Goal: Task Accomplishment & Management: Manage account settings

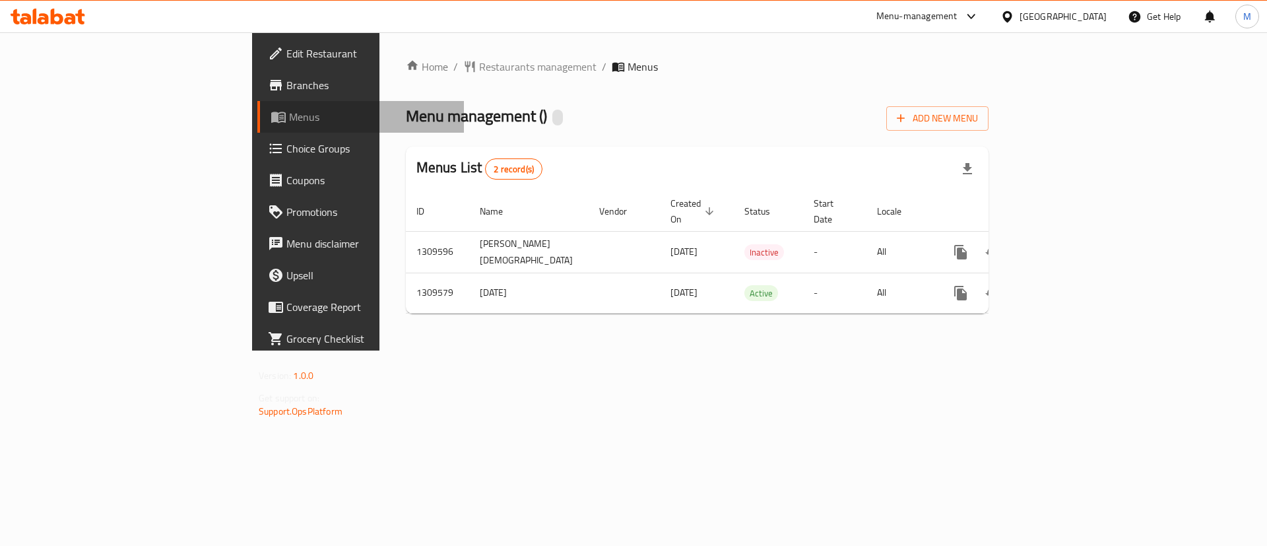
click at [289, 111] on span "Menus" at bounding box center [371, 117] width 164 height 16
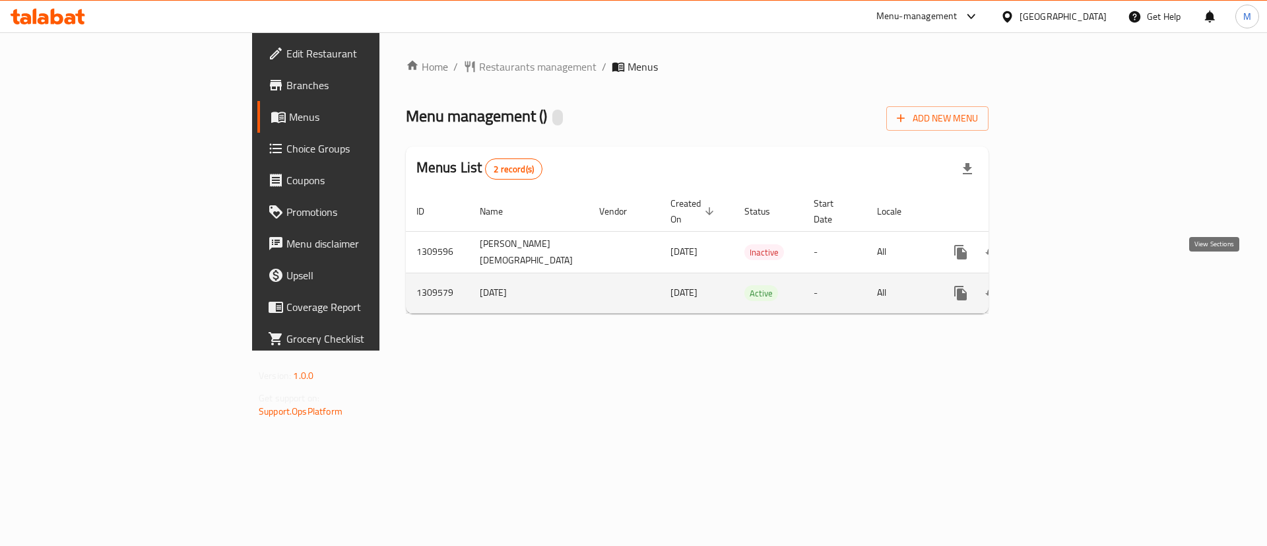
click at [1064, 285] on icon "enhanced table" at bounding box center [1056, 293] width 16 height 16
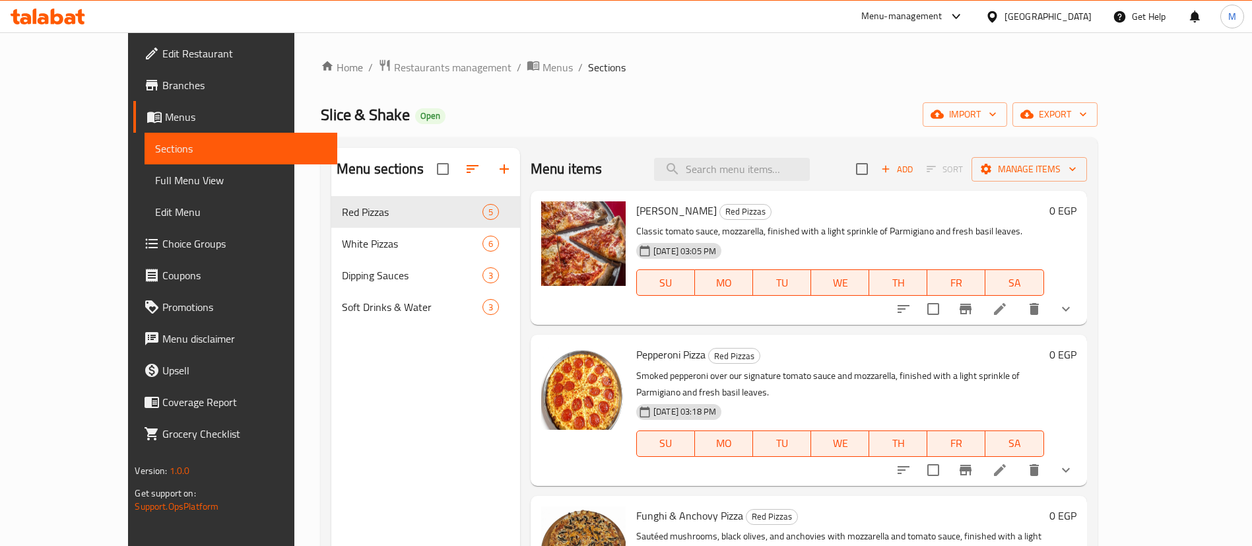
click at [162, 242] on span "Choice Groups" at bounding box center [244, 244] width 164 height 16
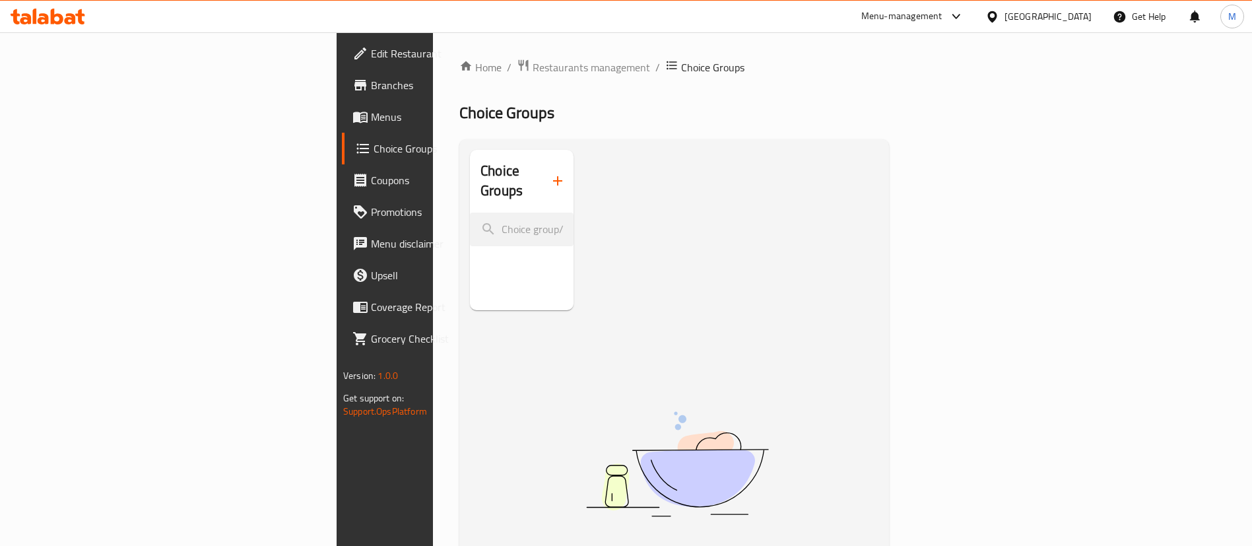
click at [374, 145] on span "Choice Groups" at bounding box center [455, 149] width 162 height 16
click at [374, 149] on span "Choice Groups" at bounding box center [455, 149] width 162 height 16
click at [374, 150] on span "Choice Groups" at bounding box center [455, 149] width 162 height 16
click at [371, 118] on span "Menus" at bounding box center [453, 117] width 164 height 16
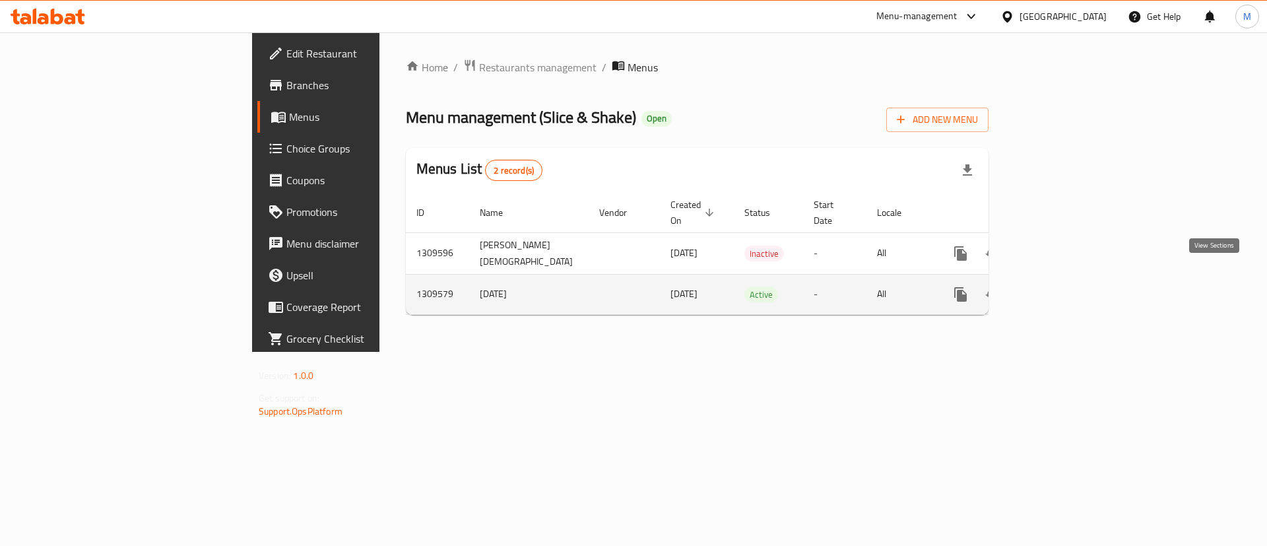
click at [1064, 286] on icon "enhanced table" at bounding box center [1056, 294] width 16 height 16
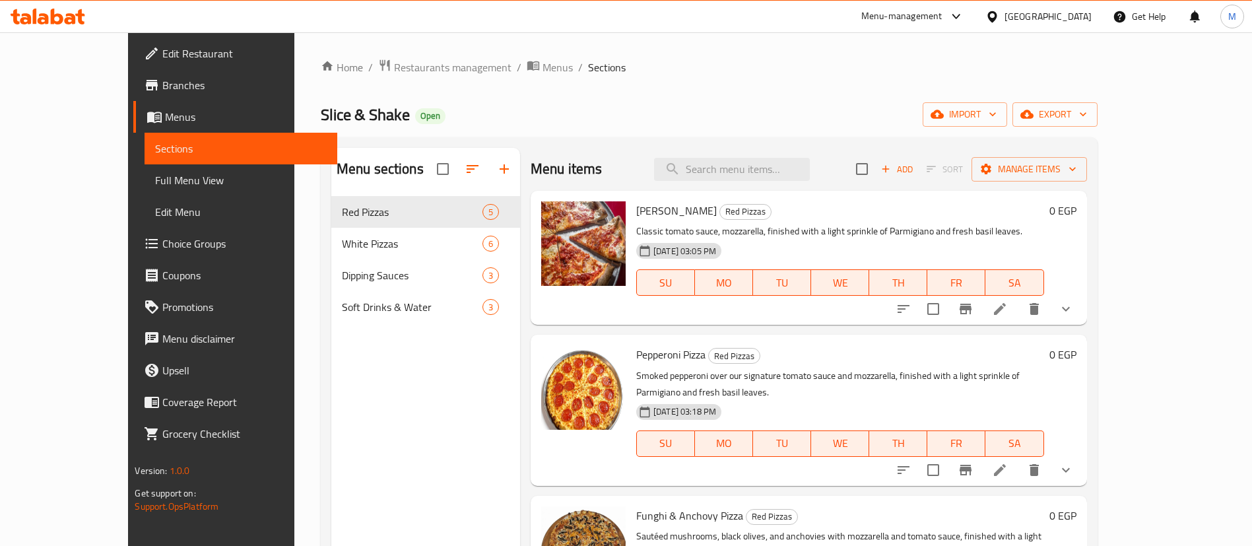
click at [726, 98] on div "Home / Restaurants management / Menus / Sections Slice & Shake Open import expo…" at bounding box center [709, 381] width 777 height 645
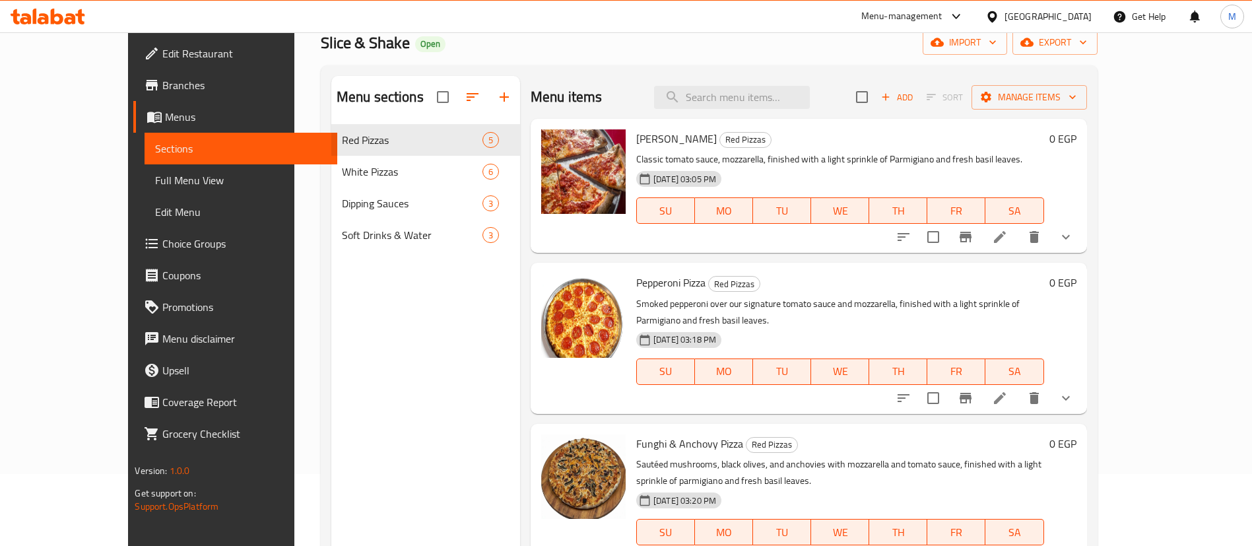
scroll to position [99, 0]
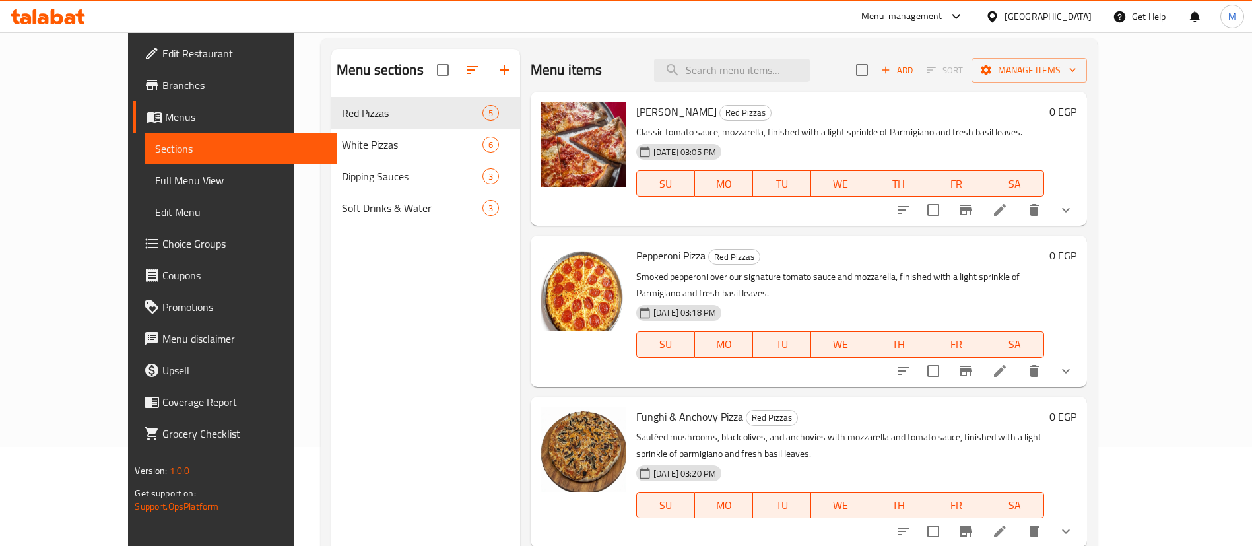
click at [1074, 213] on icon "show more" at bounding box center [1066, 210] width 16 height 16
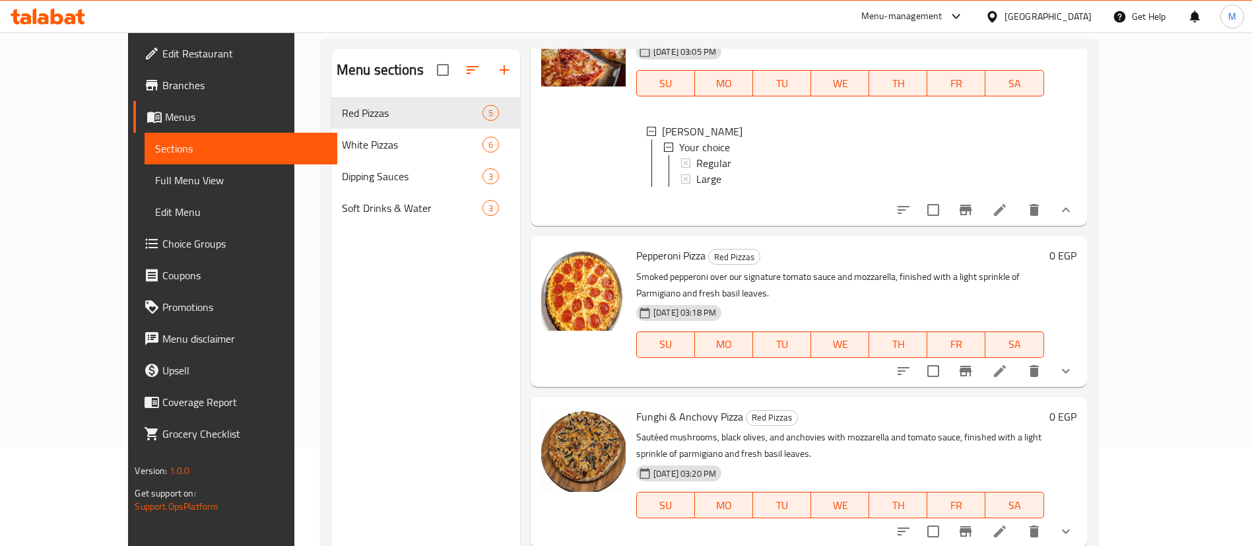
scroll to position [198, 0]
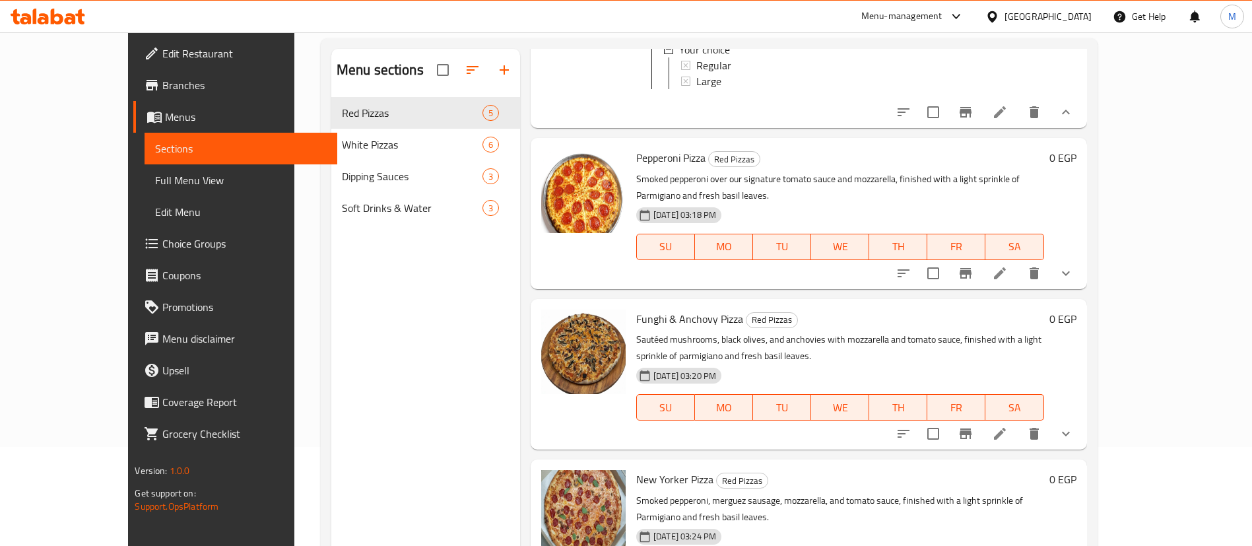
click at [1074, 275] on icon "show more" at bounding box center [1066, 273] width 16 height 16
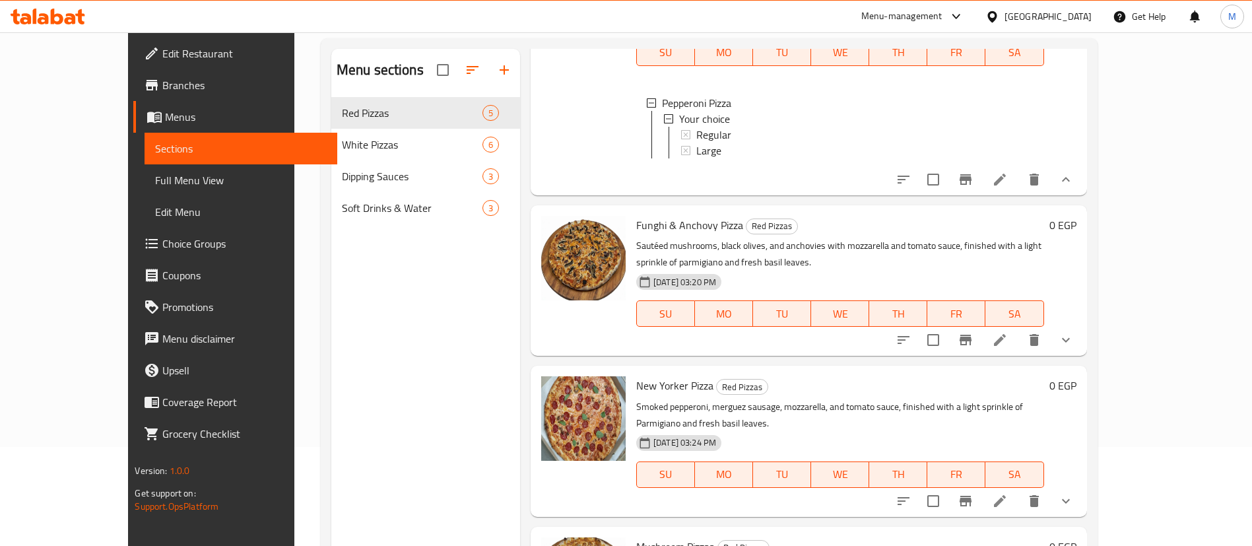
scroll to position [396, 0]
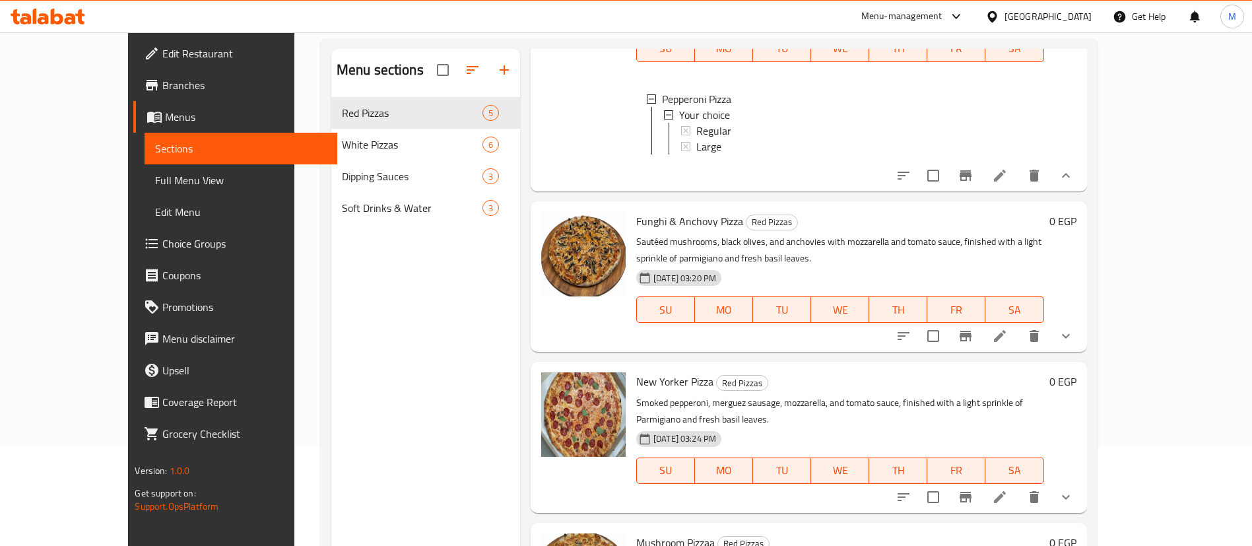
click at [1074, 344] on icon "show more" at bounding box center [1066, 336] width 16 height 16
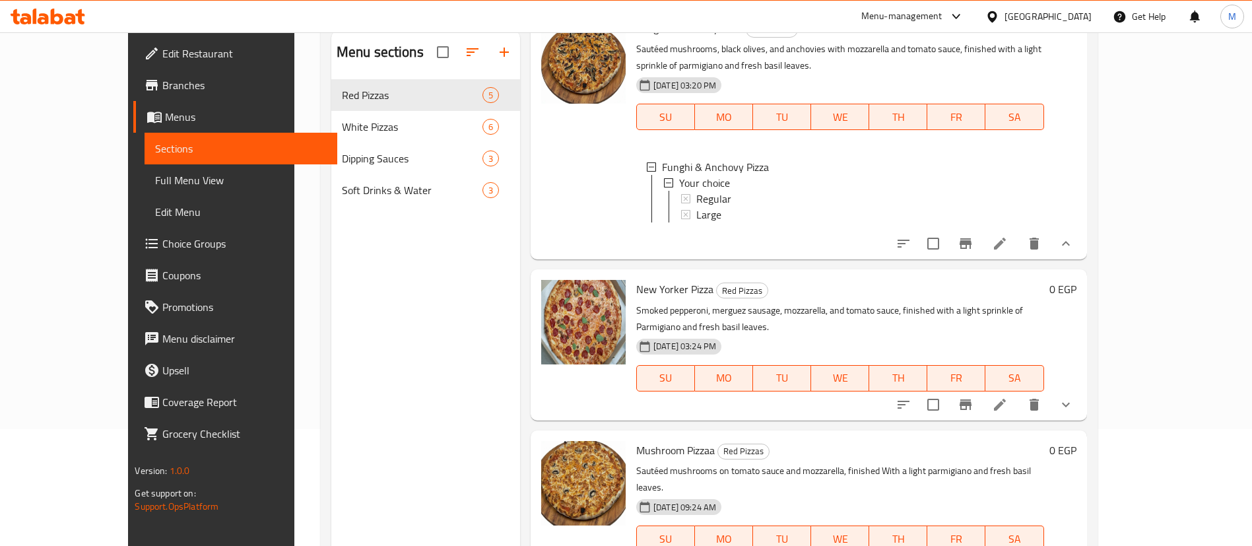
scroll to position [86, 0]
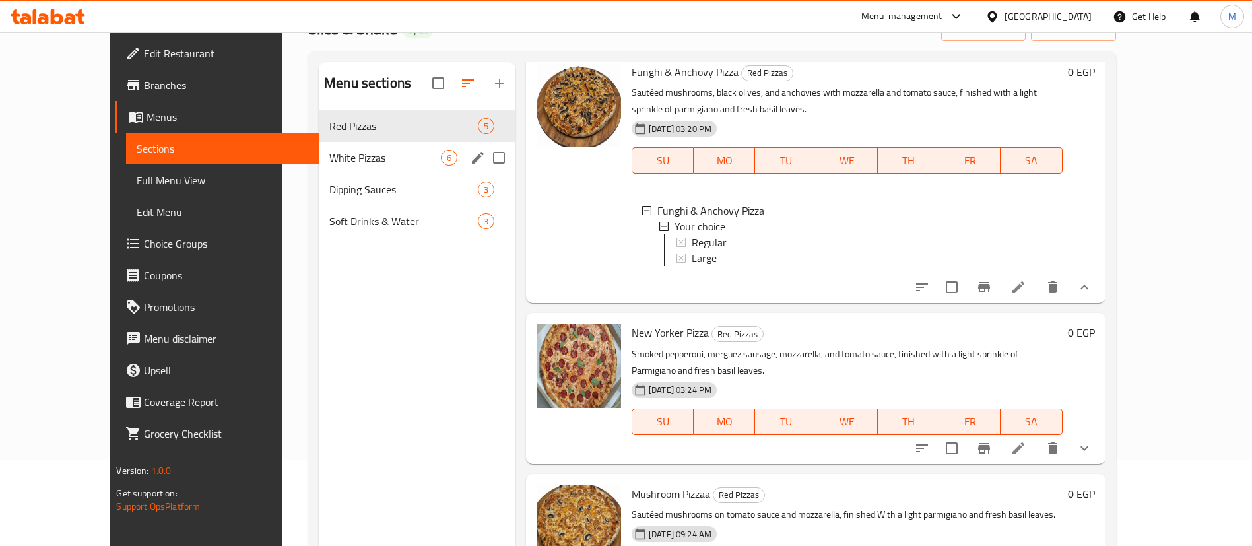
click at [352, 145] on div "White Pizzas 6" at bounding box center [417, 158] width 197 height 32
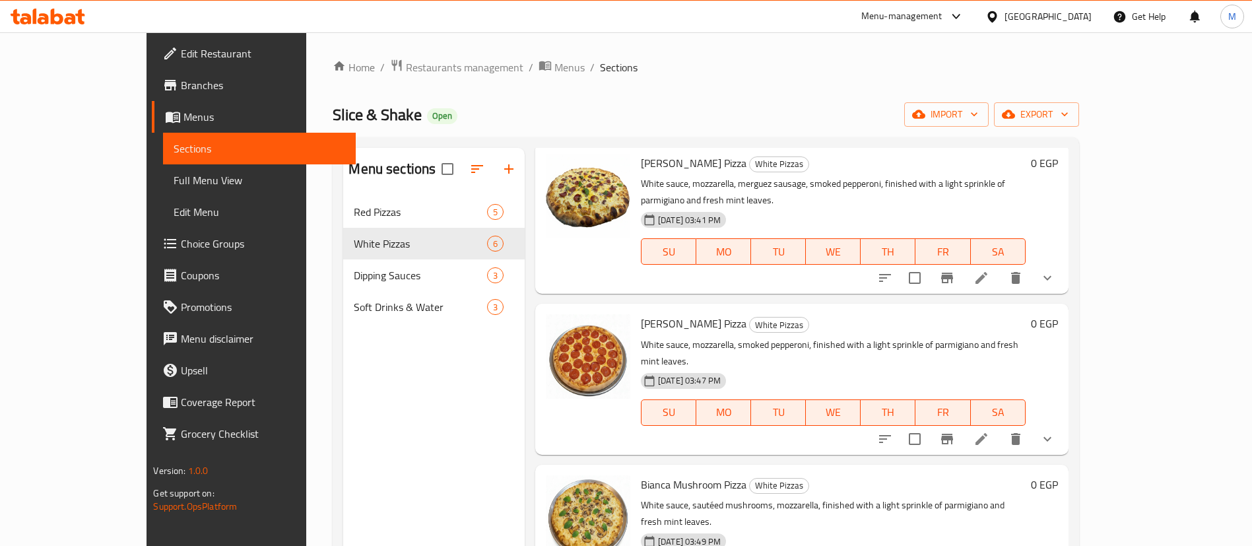
click at [557, 101] on div "Home / Restaurants management / Menus / Sections Slice & Shake Open import expo…" at bounding box center [706, 381] width 746 height 645
drag, startPoint x: 958, startPoint y: 111, endPoint x: 694, endPoint y: 98, distance: 263.7
click at [951, 110] on div "Slice & Shake Open import export" at bounding box center [706, 114] width 746 height 24
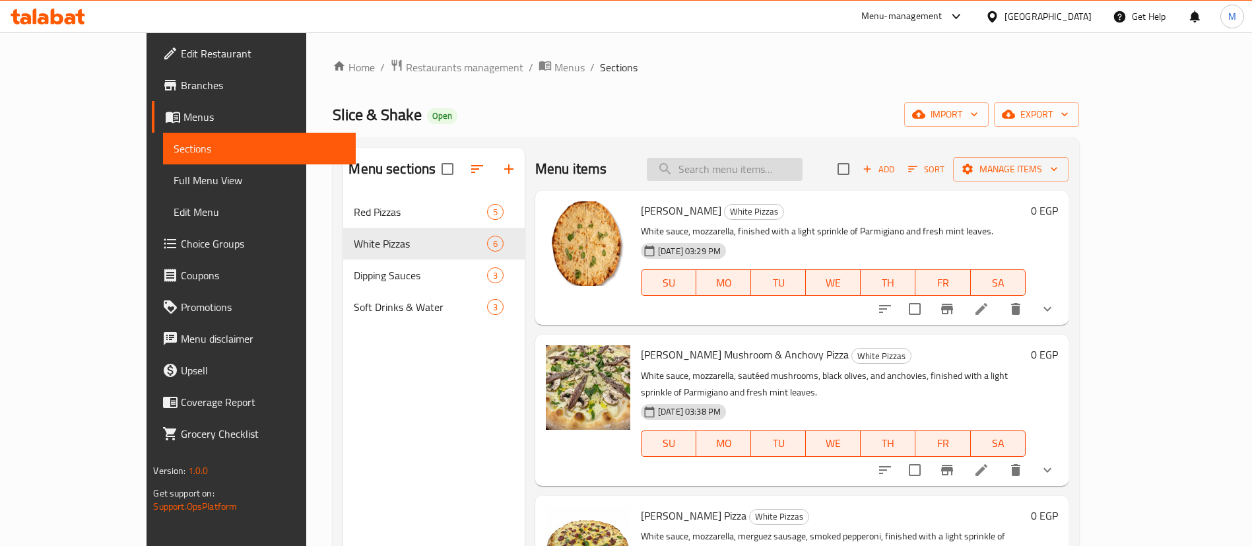
click at [767, 165] on input "search" at bounding box center [725, 169] width 156 height 23
paste input "1048691677"
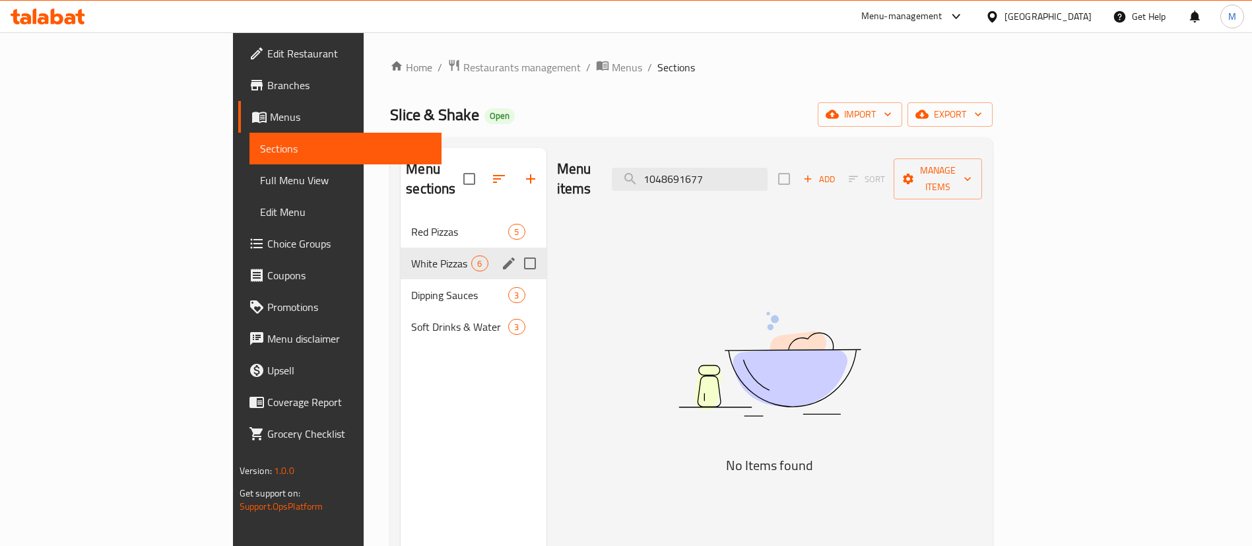
type input "1048691677"
click at [411, 287] on span "Dipping Sauces" at bounding box center [441, 295] width 60 height 16
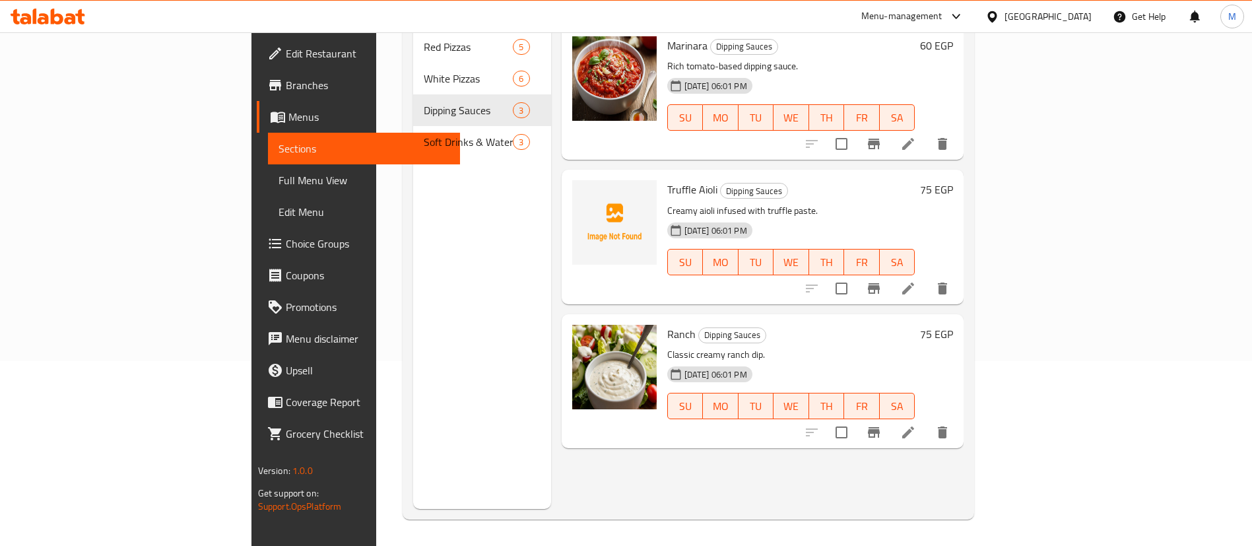
scroll to position [86, 0]
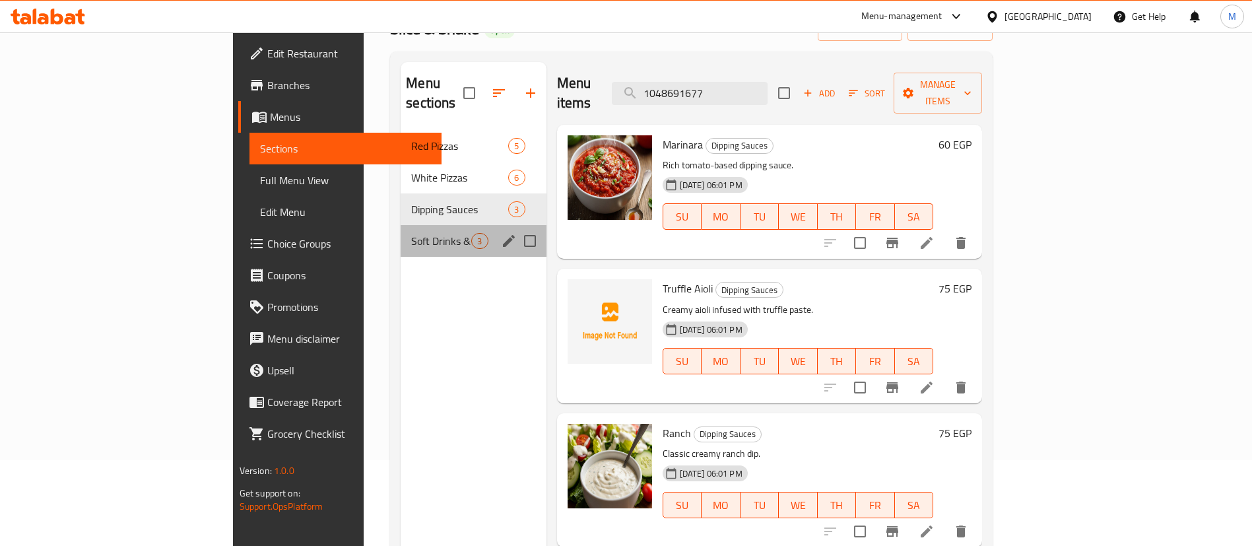
click at [411, 233] on span "Soft Drinks & Water" at bounding box center [441, 241] width 60 height 16
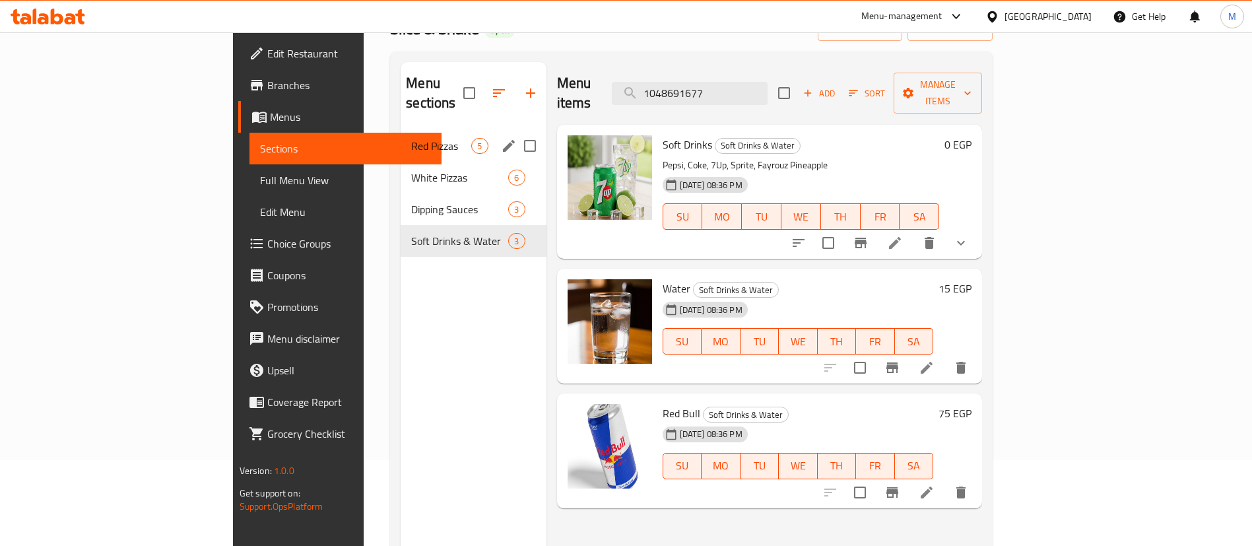
click at [411, 138] on span "Red Pizzas" at bounding box center [441, 146] width 60 height 16
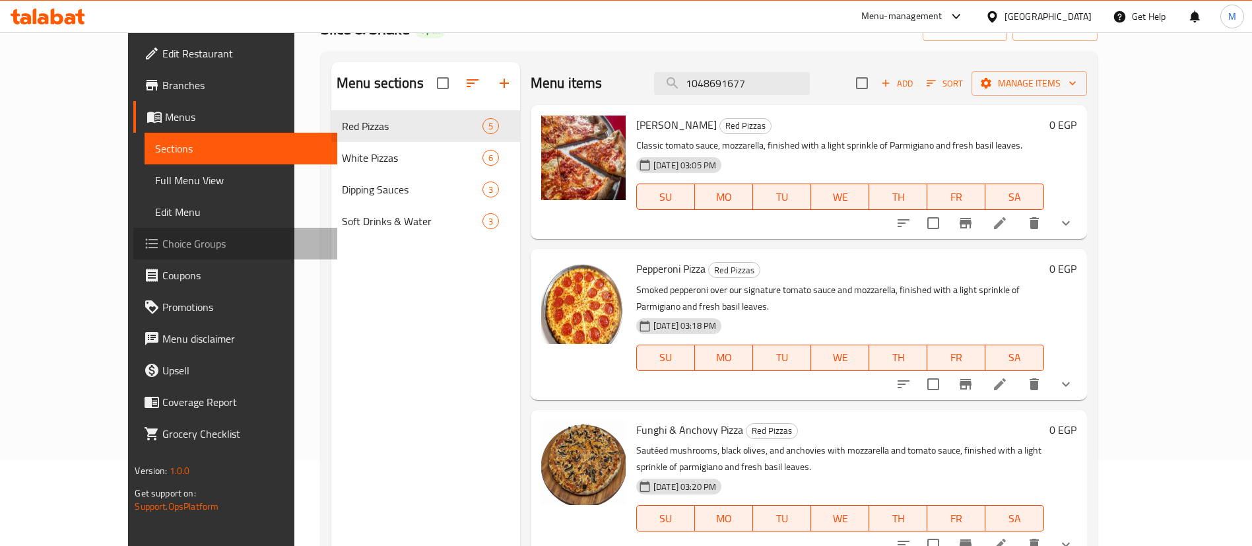
click at [162, 247] on span "Choice Groups" at bounding box center [244, 244] width 164 height 16
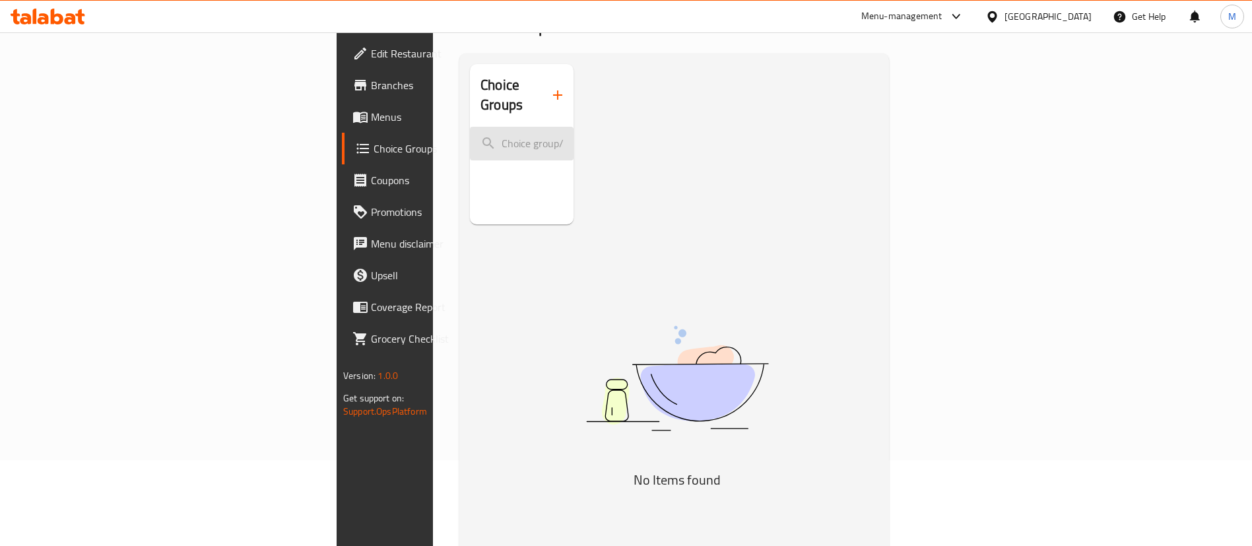
click at [470, 127] on input "search" at bounding box center [522, 144] width 104 height 34
paste input "1048691677"
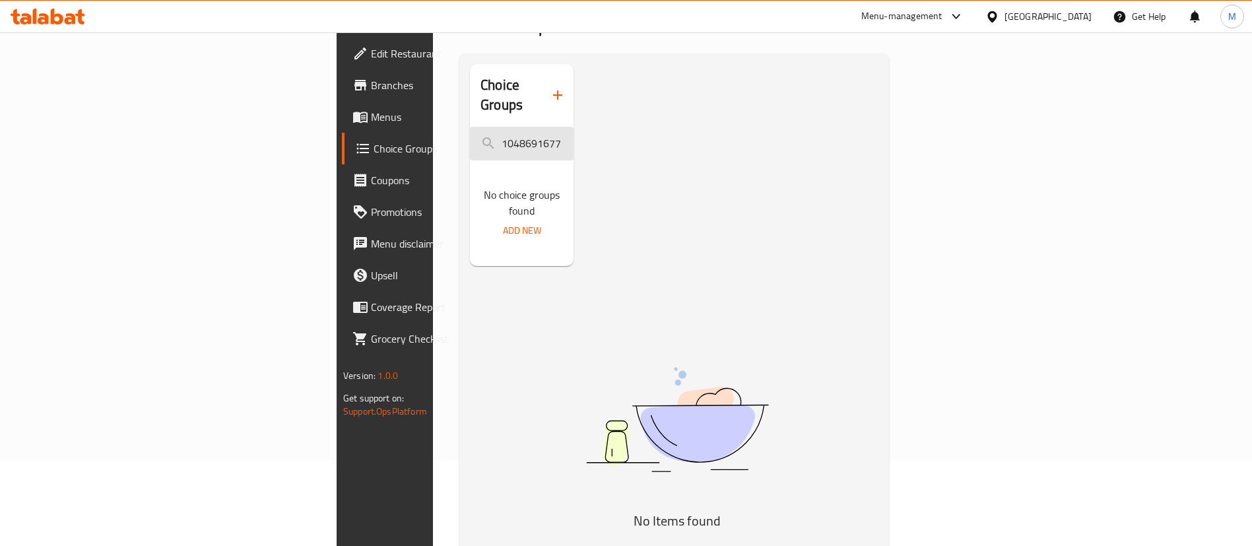
type input "1048691677"
click at [503, 222] on span "Add New" at bounding box center [522, 230] width 38 height 17
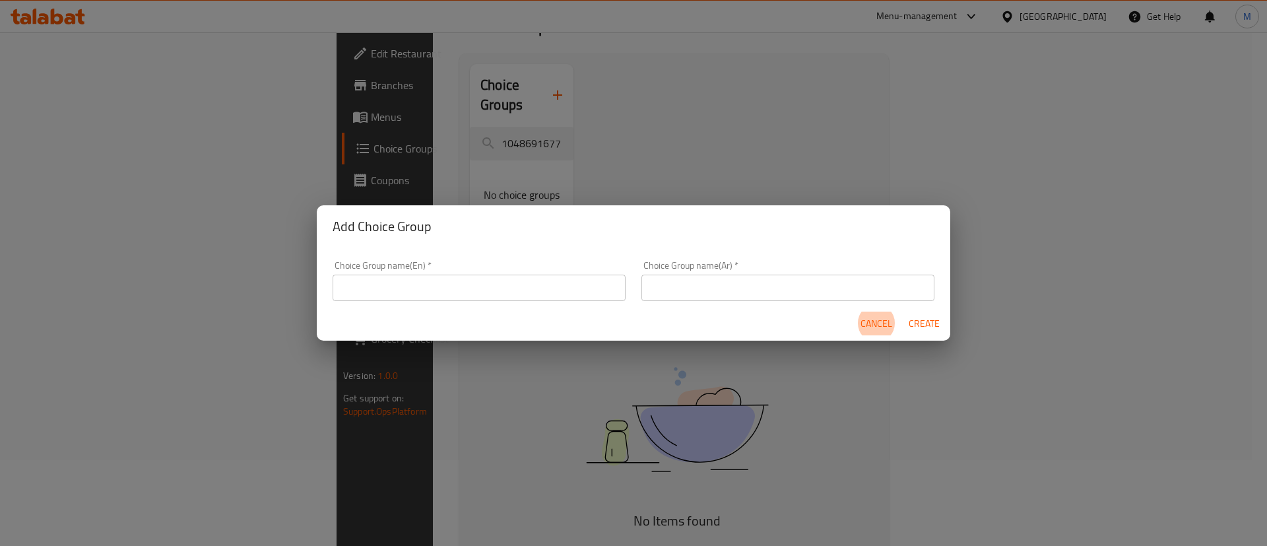
click at [562, 289] on input "text" at bounding box center [479, 288] width 293 height 26
type input "asd"
click at [877, 325] on span "Cancel" at bounding box center [877, 323] width 32 height 17
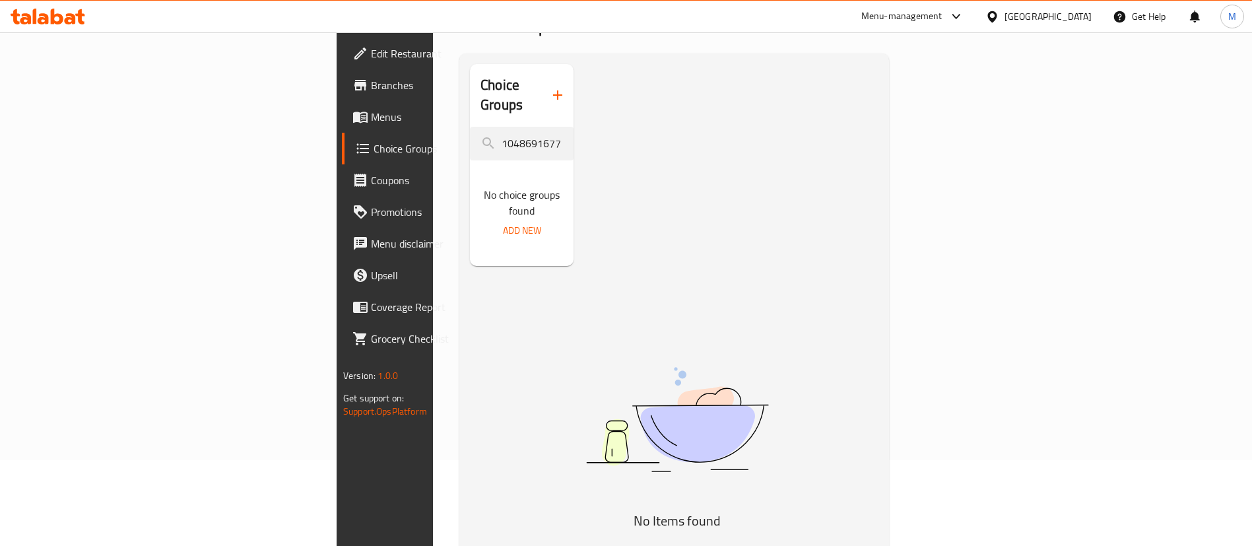
click at [663, 254] on div "Choice Groups 1048691677 No choice groups found Add New No Items found" at bounding box center [677, 337] width 414 height 546
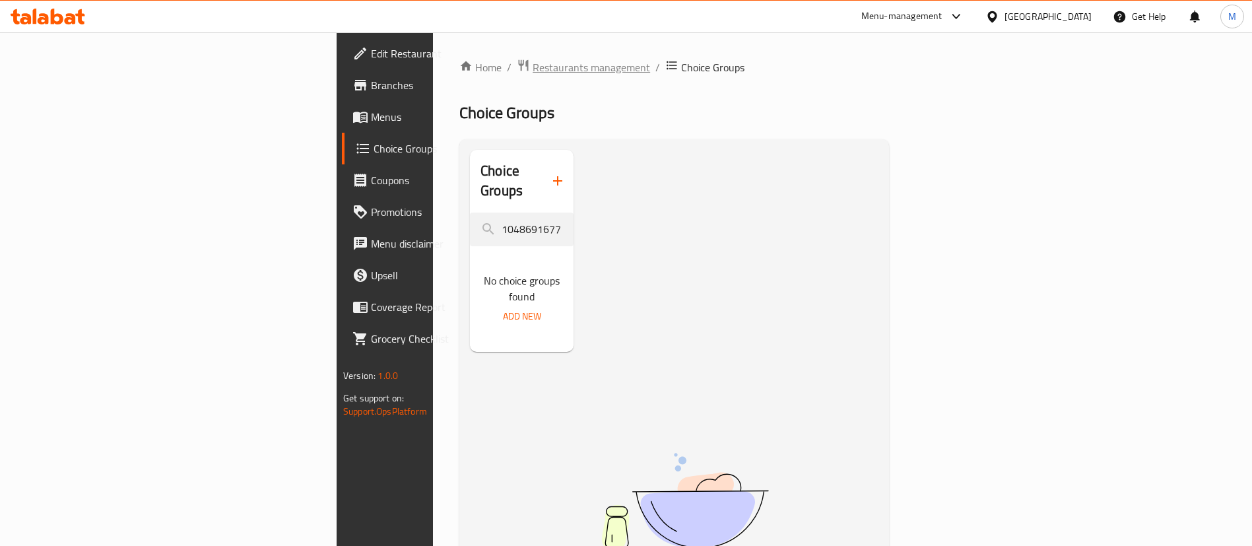
click at [533, 71] on span "Restaurants management" at bounding box center [591, 67] width 117 height 16
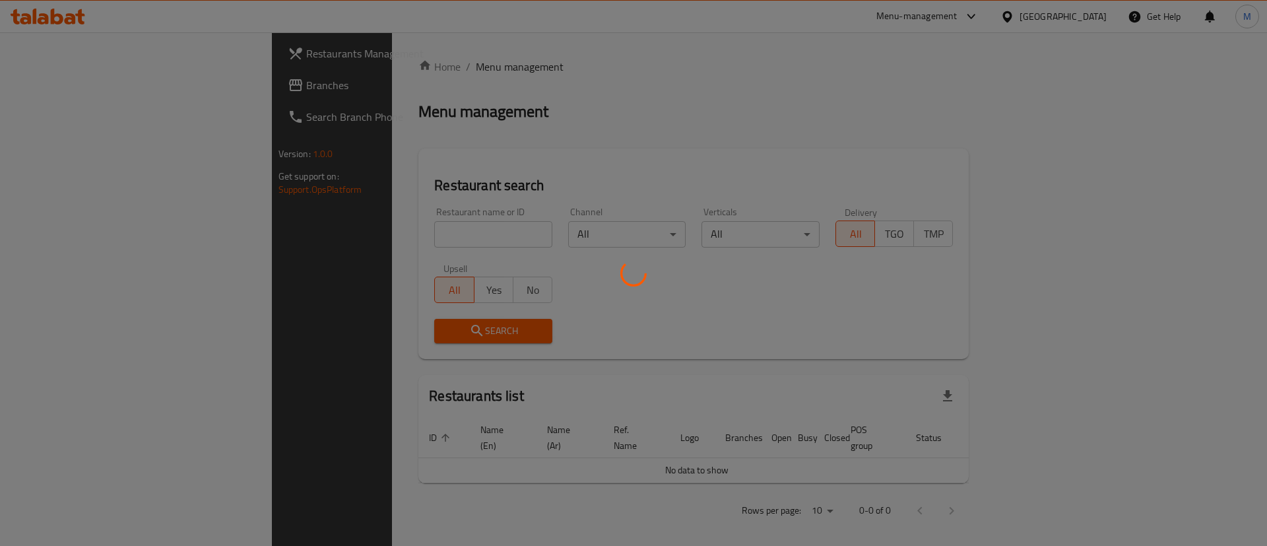
click at [546, 73] on div at bounding box center [633, 273] width 1267 height 546
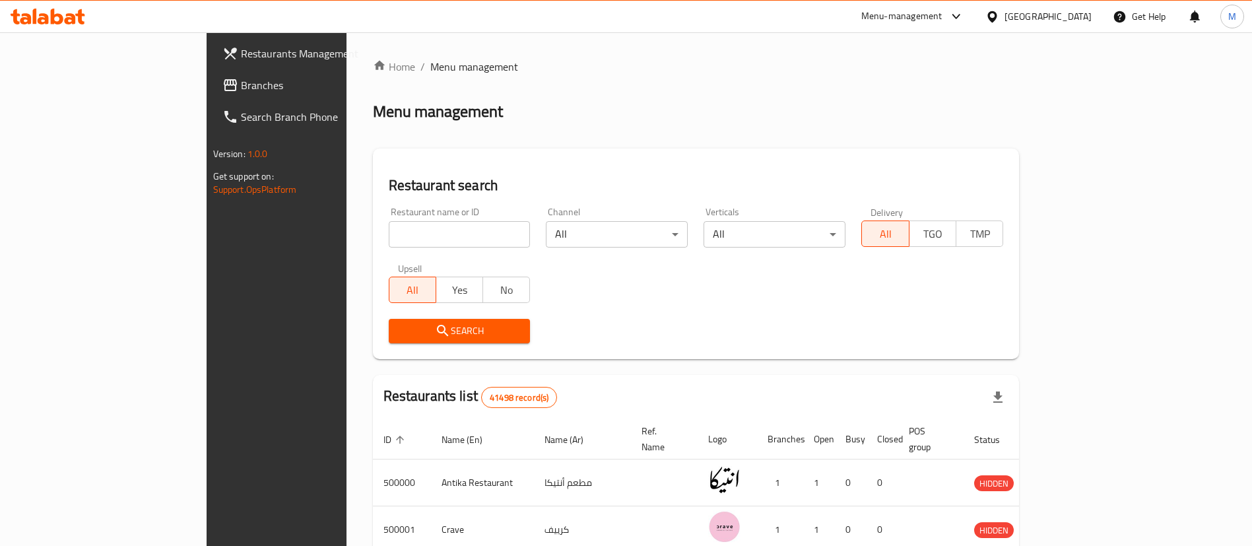
click at [241, 80] on span "Branches" at bounding box center [323, 85] width 164 height 16
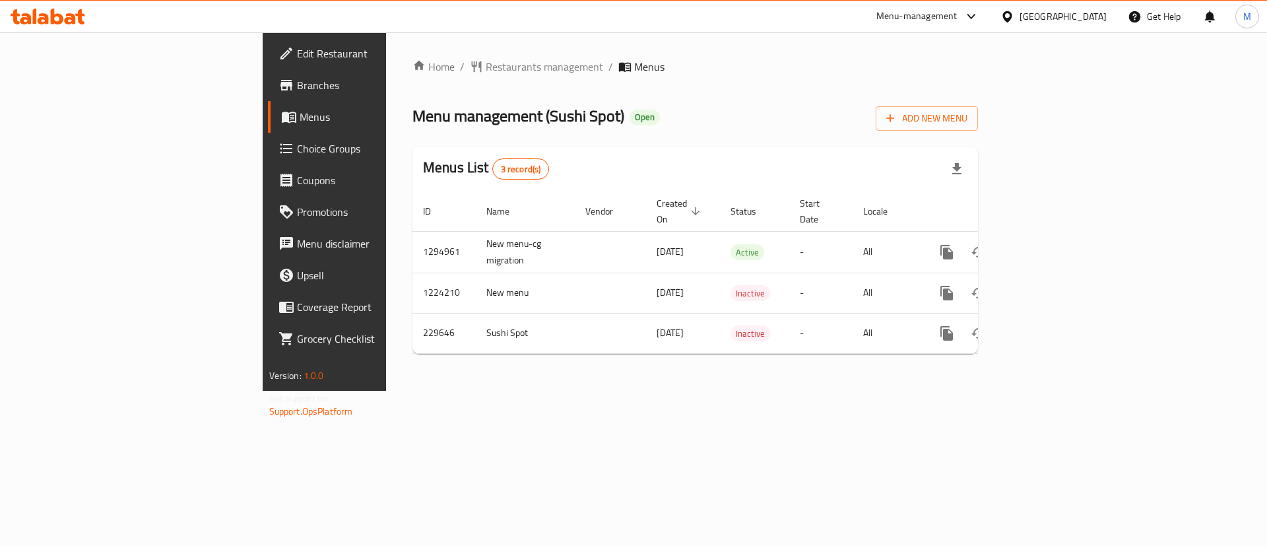
click at [744, 153] on div "Menus List 3 record(s)" at bounding box center [696, 169] width 566 height 45
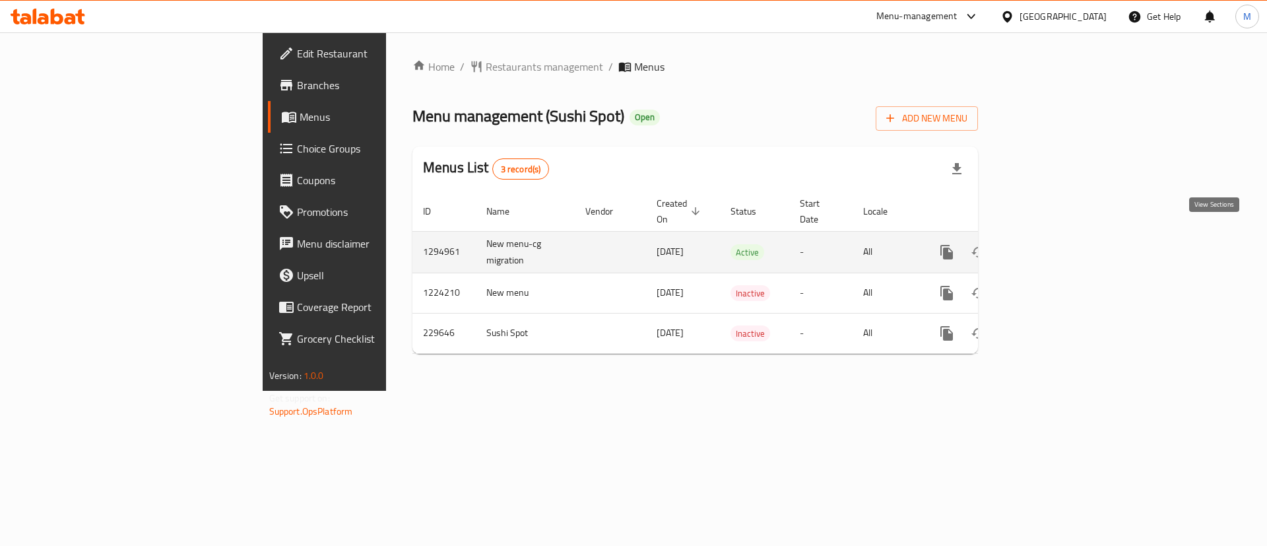
click at [1050, 244] on icon "enhanced table" at bounding box center [1042, 252] width 16 height 16
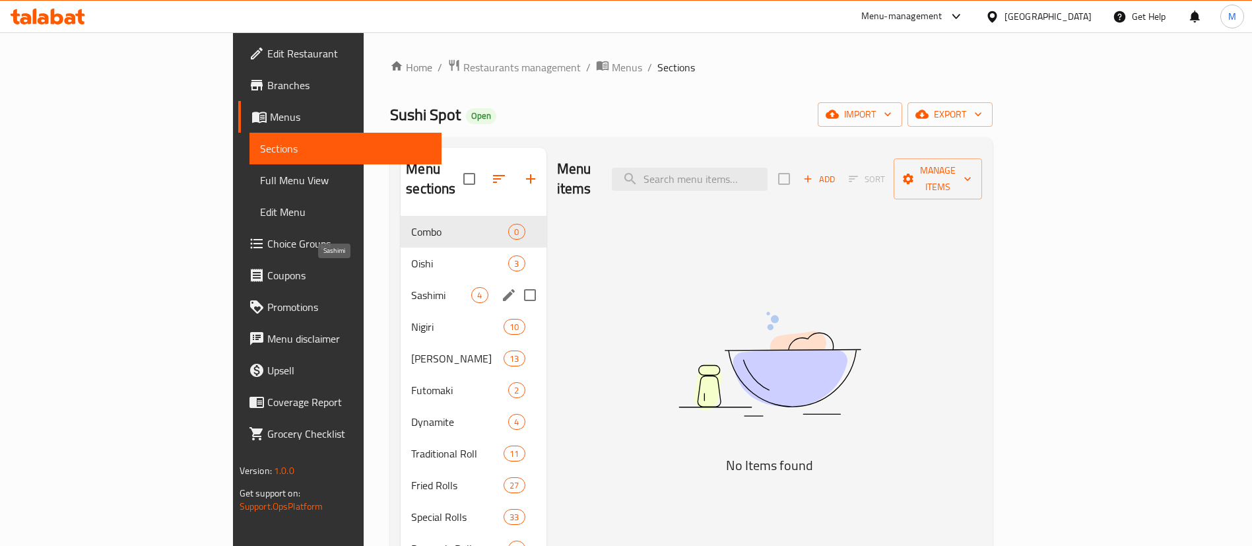
click at [411, 287] on span "Sashimi" at bounding box center [441, 295] width 60 height 16
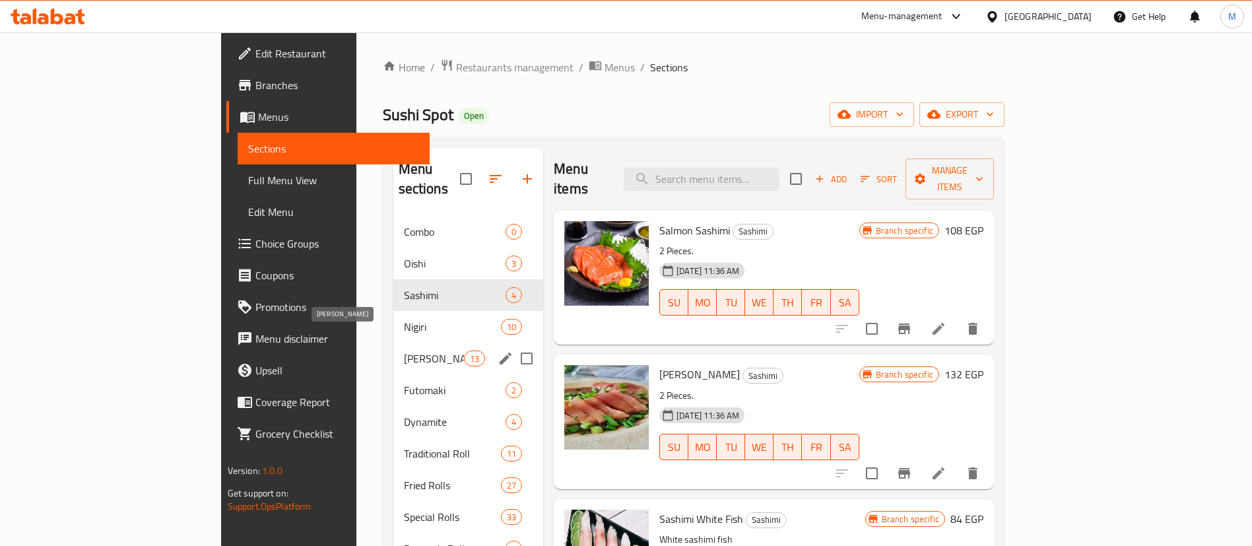
click at [404, 350] on span "[PERSON_NAME]" at bounding box center [434, 358] width 60 height 16
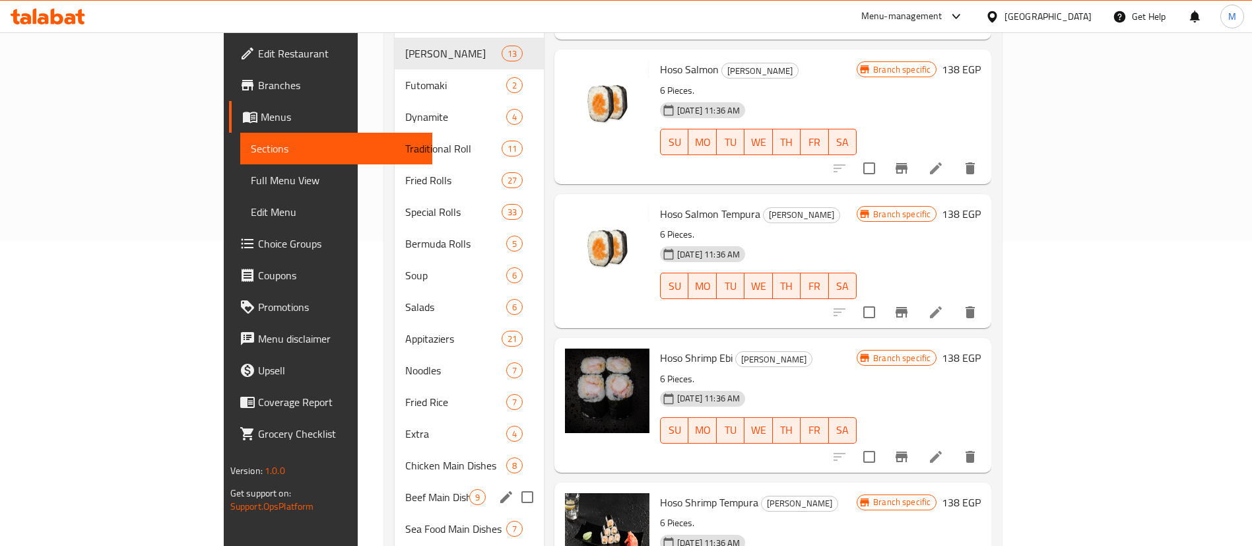
scroll to position [421, 0]
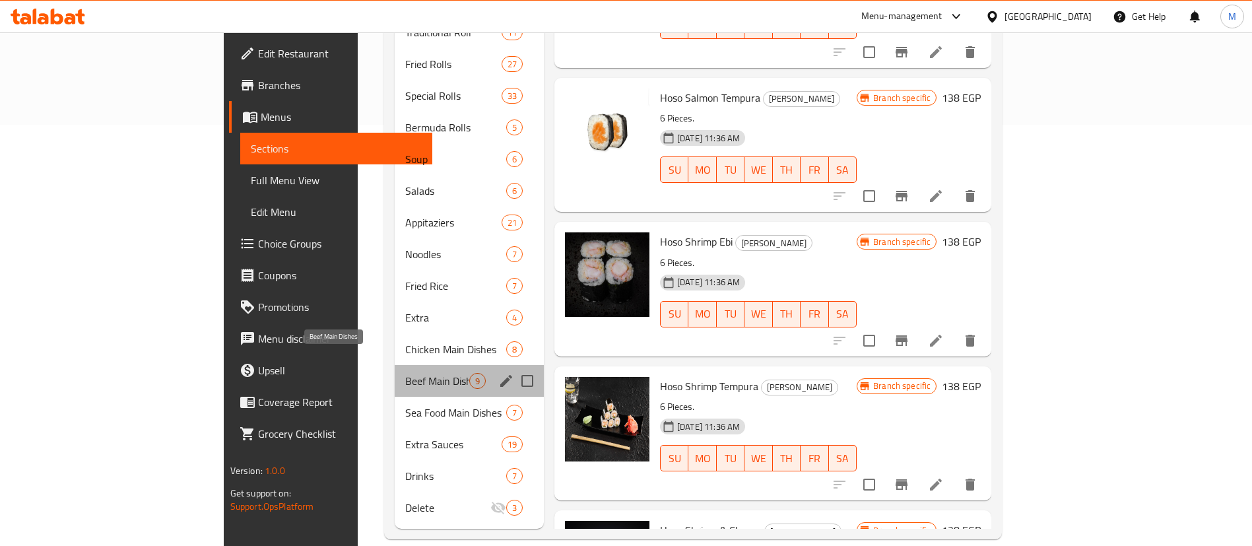
click at [405, 373] on span "Beef Main Dishes" at bounding box center [437, 381] width 64 height 16
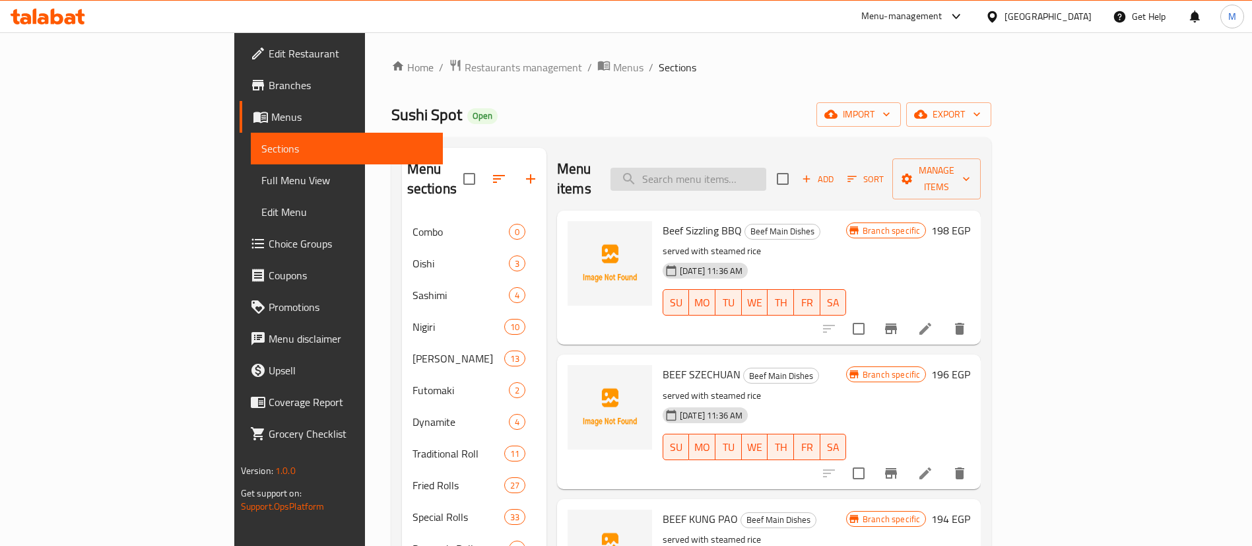
click at [758, 168] on input "search" at bounding box center [689, 179] width 156 height 23
paste input "1048691677"
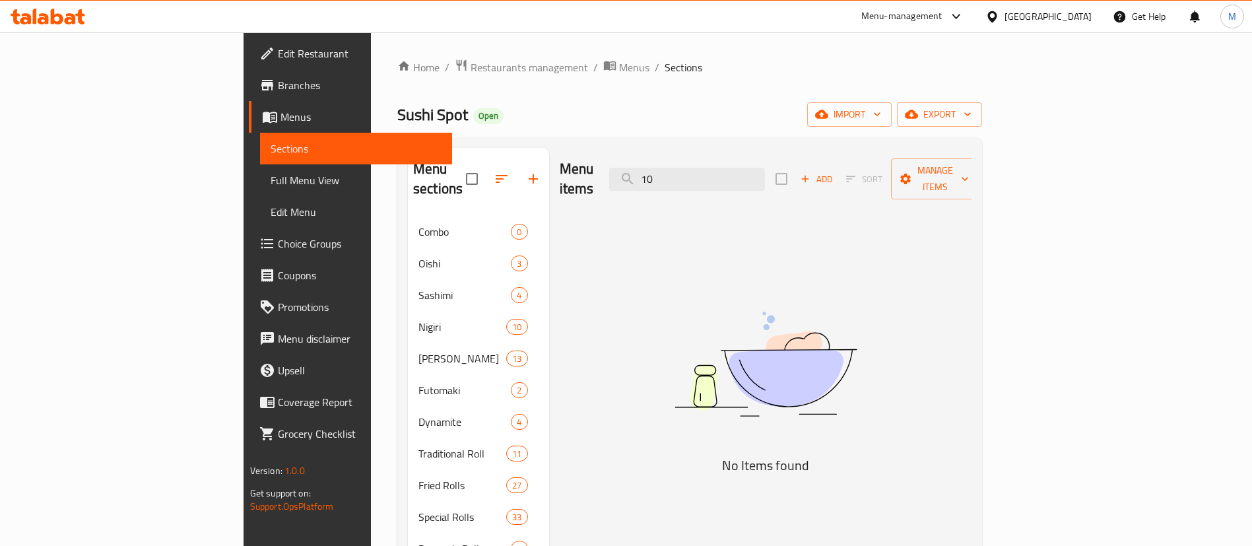
type input "1"
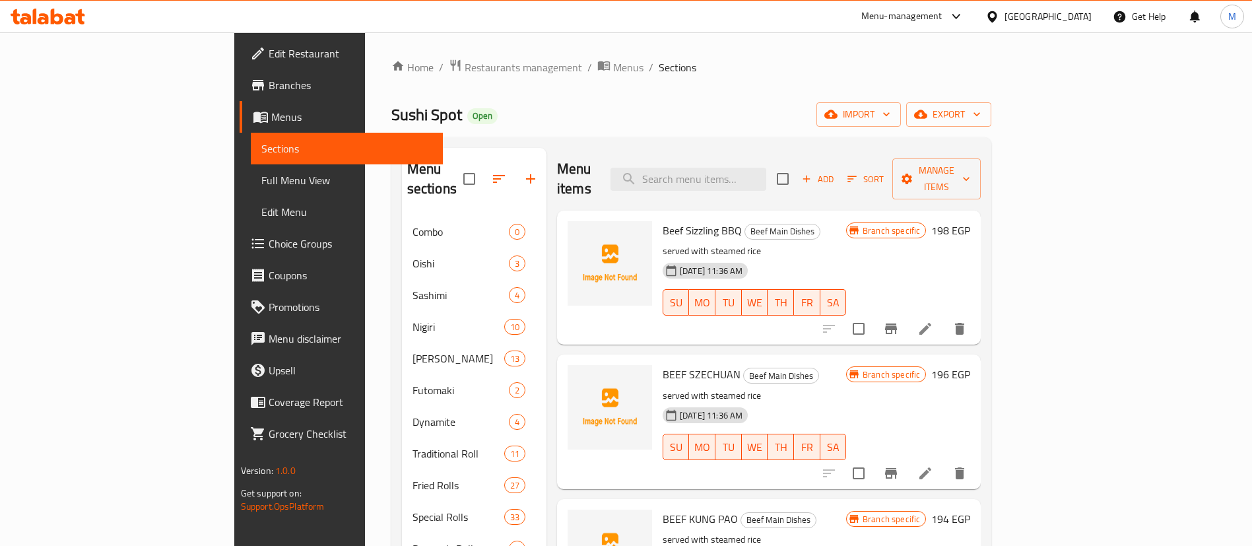
click at [810, 114] on div "Sushi Spot Open import export" at bounding box center [691, 114] width 601 height 24
click at [269, 250] on span "Choice Groups" at bounding box center [351, 244] width 164 height 16
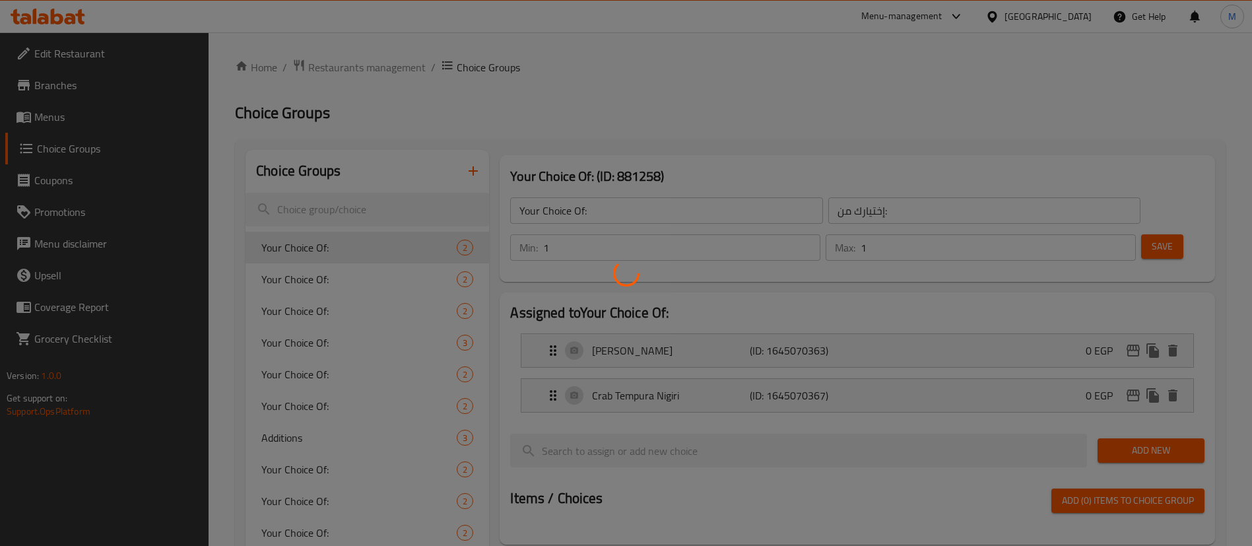
click at [659, 86] on div at bounding box center [626, 273] width 1252 height 546
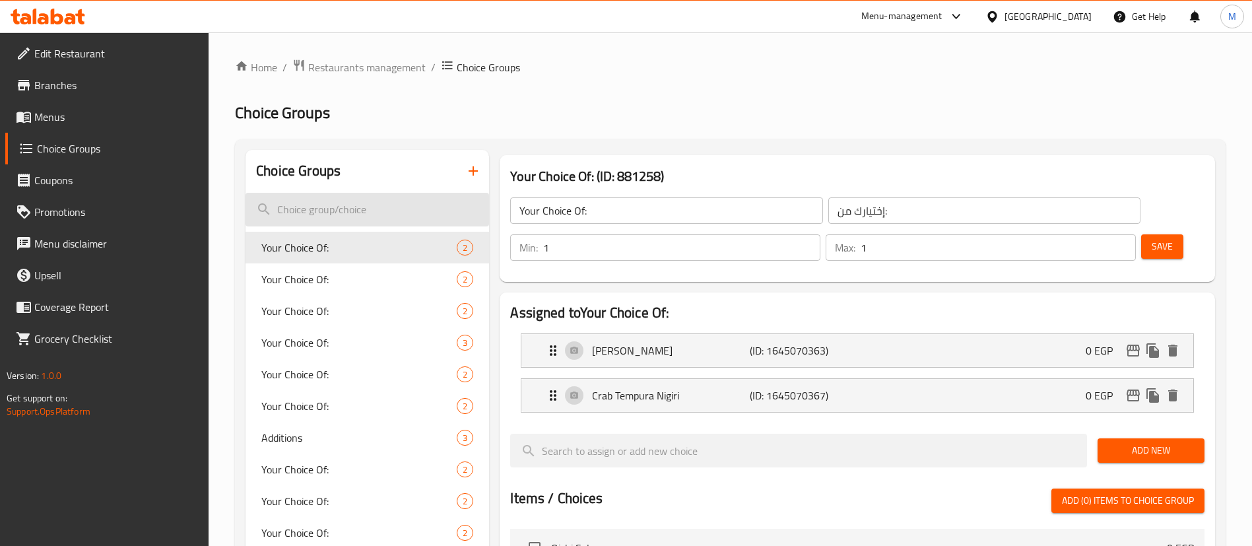
click at [394, 211] on input "search" at bounding box center [368, 210] width 244 height 34
paste input "1048691677"
type input "1048691677"
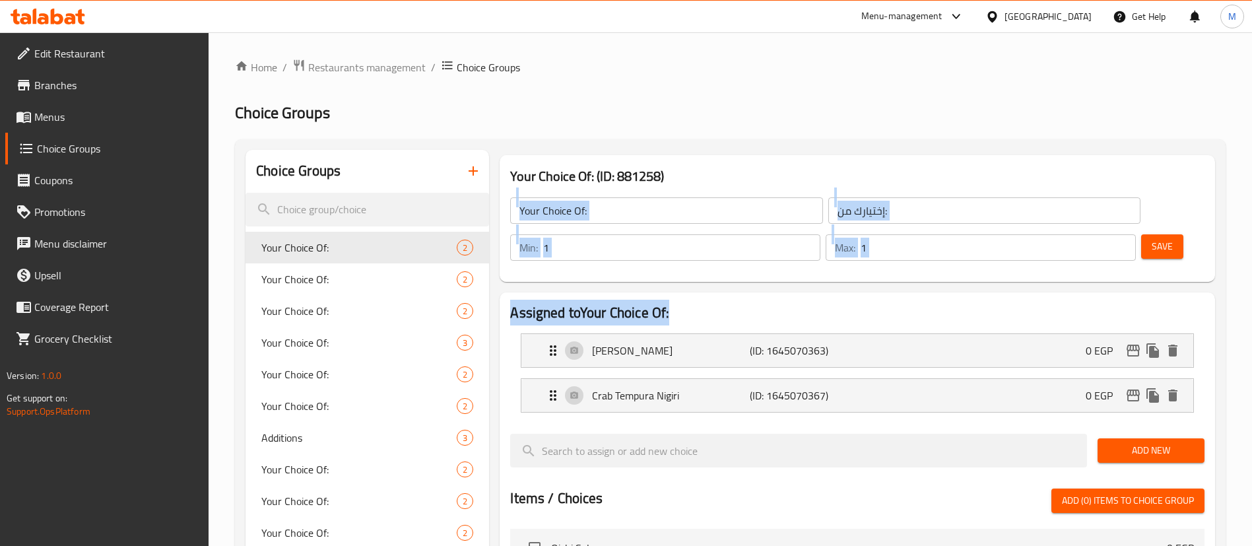
drag, startPoint x: 1197, startPoint y: 170, endPoint x: 1200, endPoint y: 276, distance: 106.3
click at [1197, 277] on div "Your Choice Of: (ID: 881258) Your Choice Of: ​ إختيارك من: ​ Min: 1 ​ Max: 1 ​ …" at bounding box center [854, 554] width 731 height 809
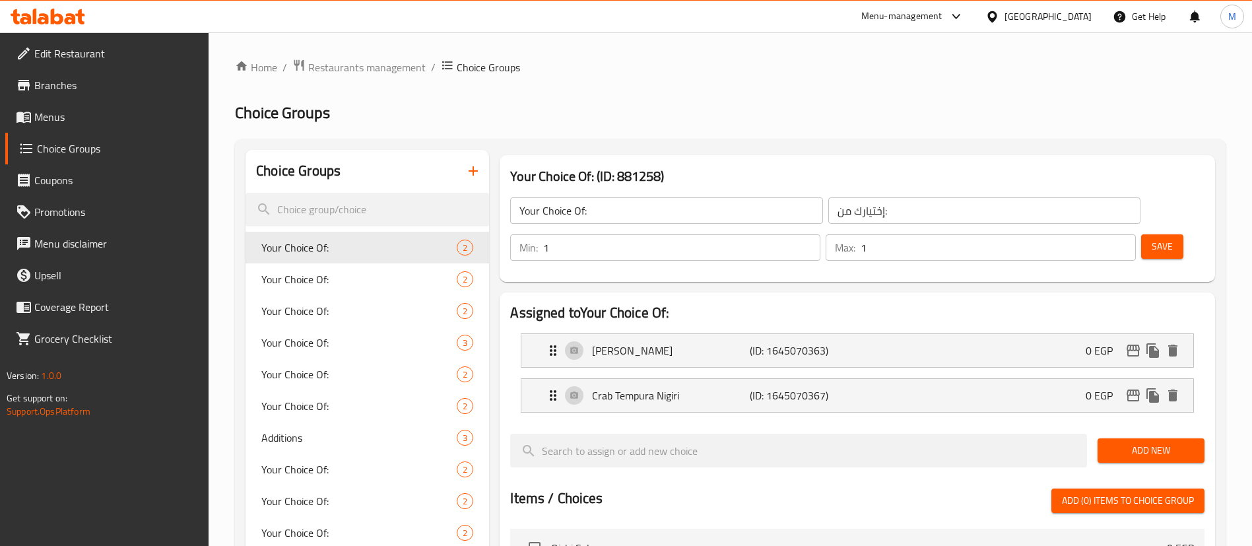
click at [738, 145] on div "Choice Groups Your Choice Of: 2 Your Choice Of: 2 Your Choice Of: 2 Your Choice…" at bounding box center [730, 554] width 991 height 830
click at [627, 174] on h3 "Your Choice Of: (ID: 881258)" at bounding box center [857, 176] width 694 height 21
click at [601, 174] on h3 "Your Choice Of: (ID: 881258)" at bounding box center [857, 176] width 694 height 21
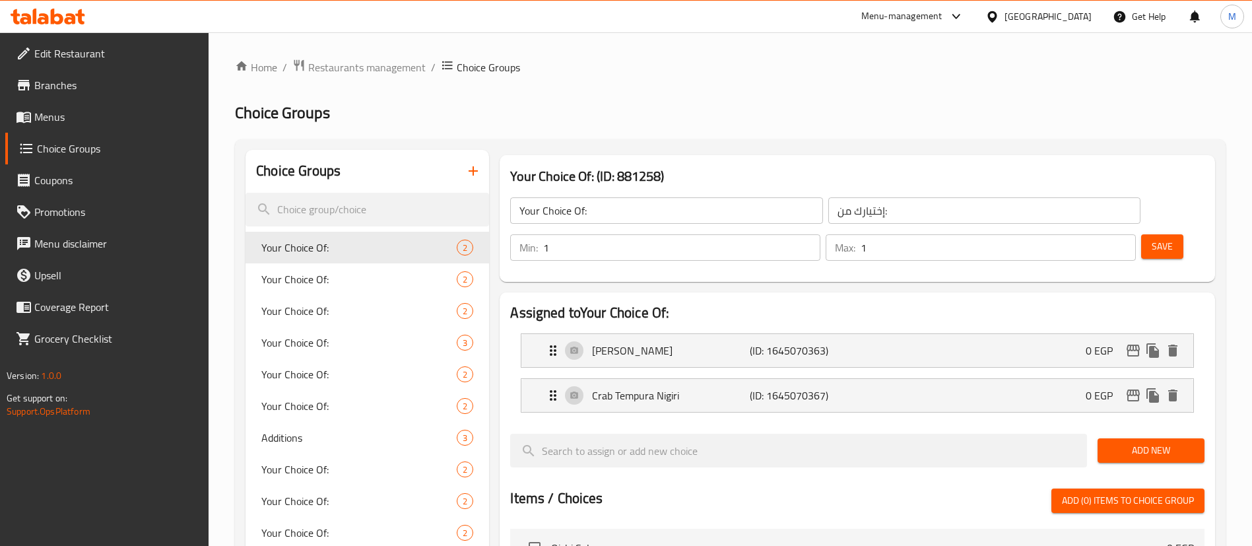
click at [601, 174] on h3 "Your Choice Of: (ID: 881258)" at bounding box center [857, 176] width 694 height 21
click at [559, 174] on h3 "Your Choice Of: (ID: 881258)" at bounding box center [857, 176] width 694 height 21
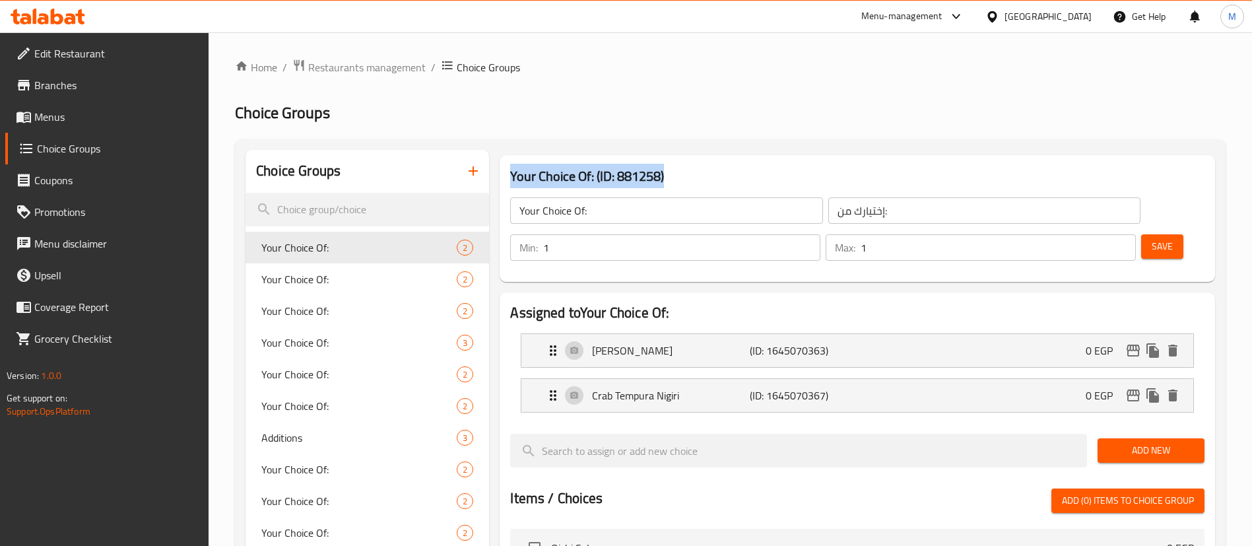
click at [690, 158] on div "Your Choice Of: (ID: 881258) Your Choice Of: ​ إختيارك من: ​ Min: 1 ​ Max: 1 ​ …" at bounding box center [857, 218] width 715 height 127
click at [601, 178] on h3 "Your Choice Of: (ID: 881258)" at bounding box center [857, 176] width 694 height 21
click at [741, 158] on div "Your Choice Of: (ID: 881258) Your Choice Of: ​ إختيارك من: ​ Min: 1 ​ Max: 1 ​ …" at bounding box center [857, 218] width 715 height 127
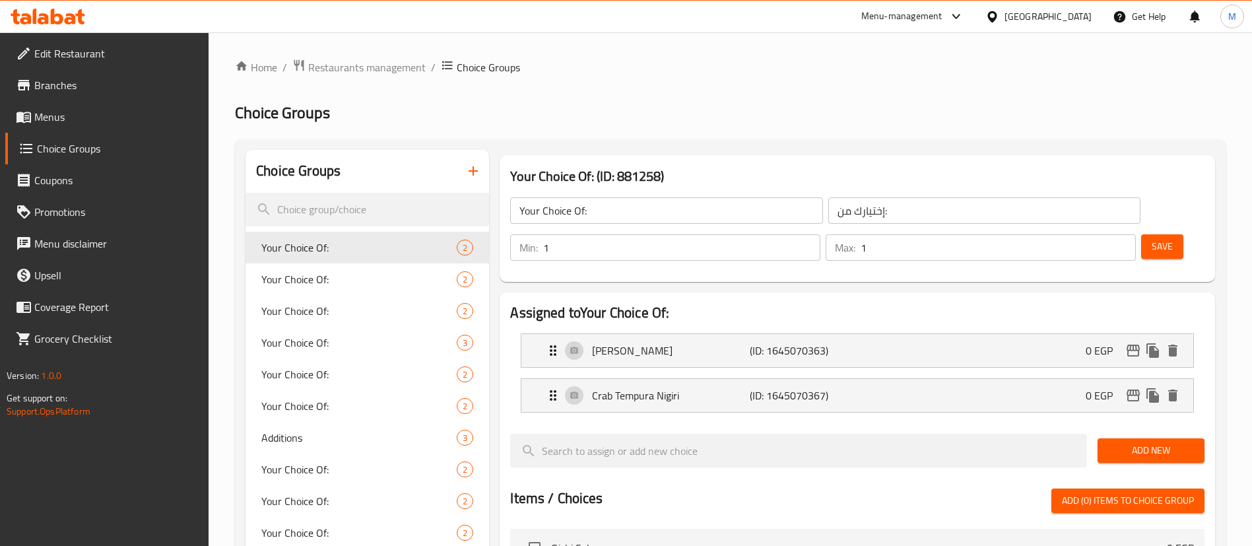
click at [692, 170] on h3 "Your Choice Of: (ID: 881258)" at bounding box center [857, 176] width 694 height 21
click at [711, 103] on h2 "Choice Groups" at bounding box center [730, 112] width 991 height 21
